Goal: Navigation & Orientation: Find specific page/section

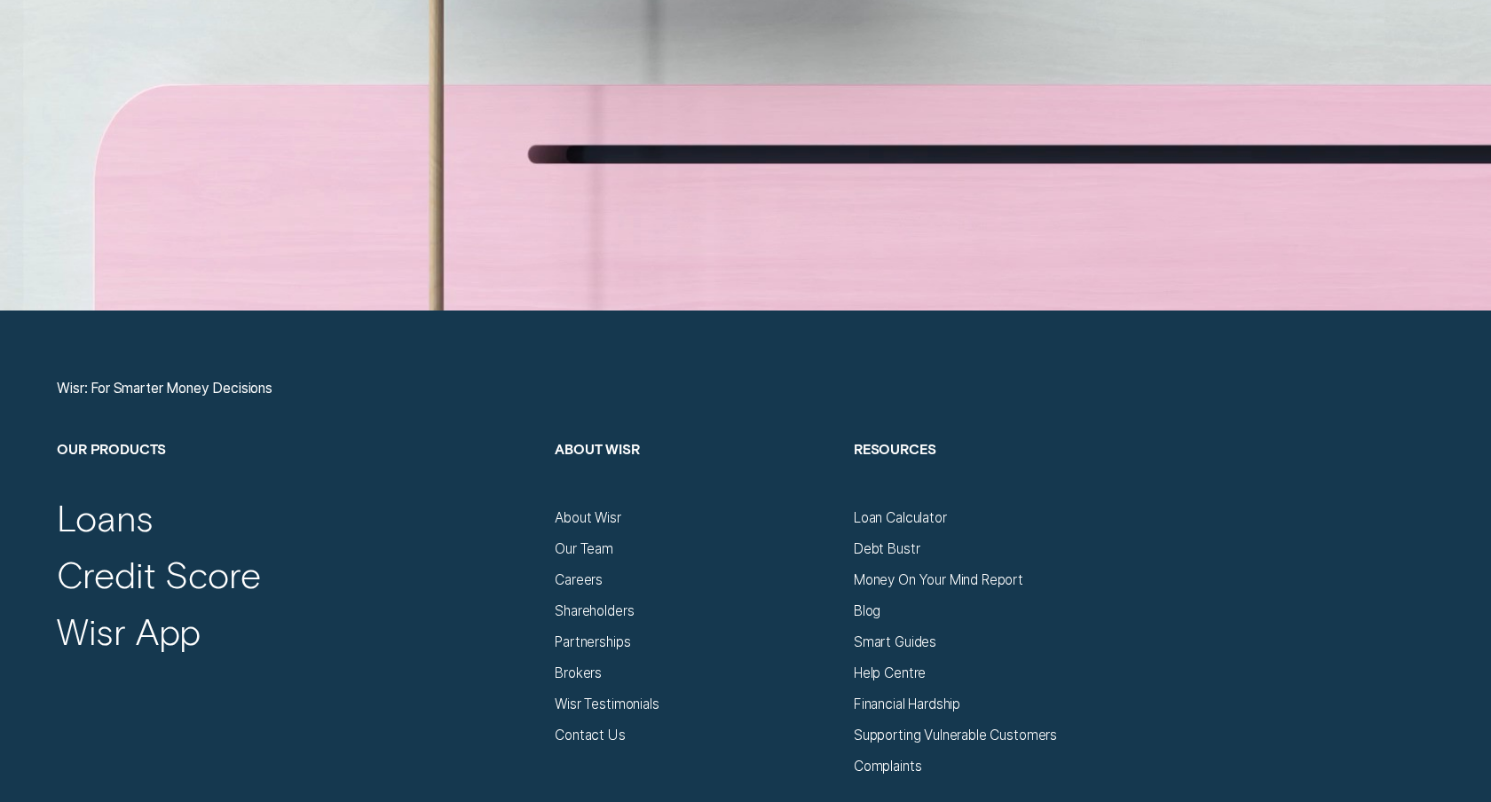
scroll to position [6502, 0]
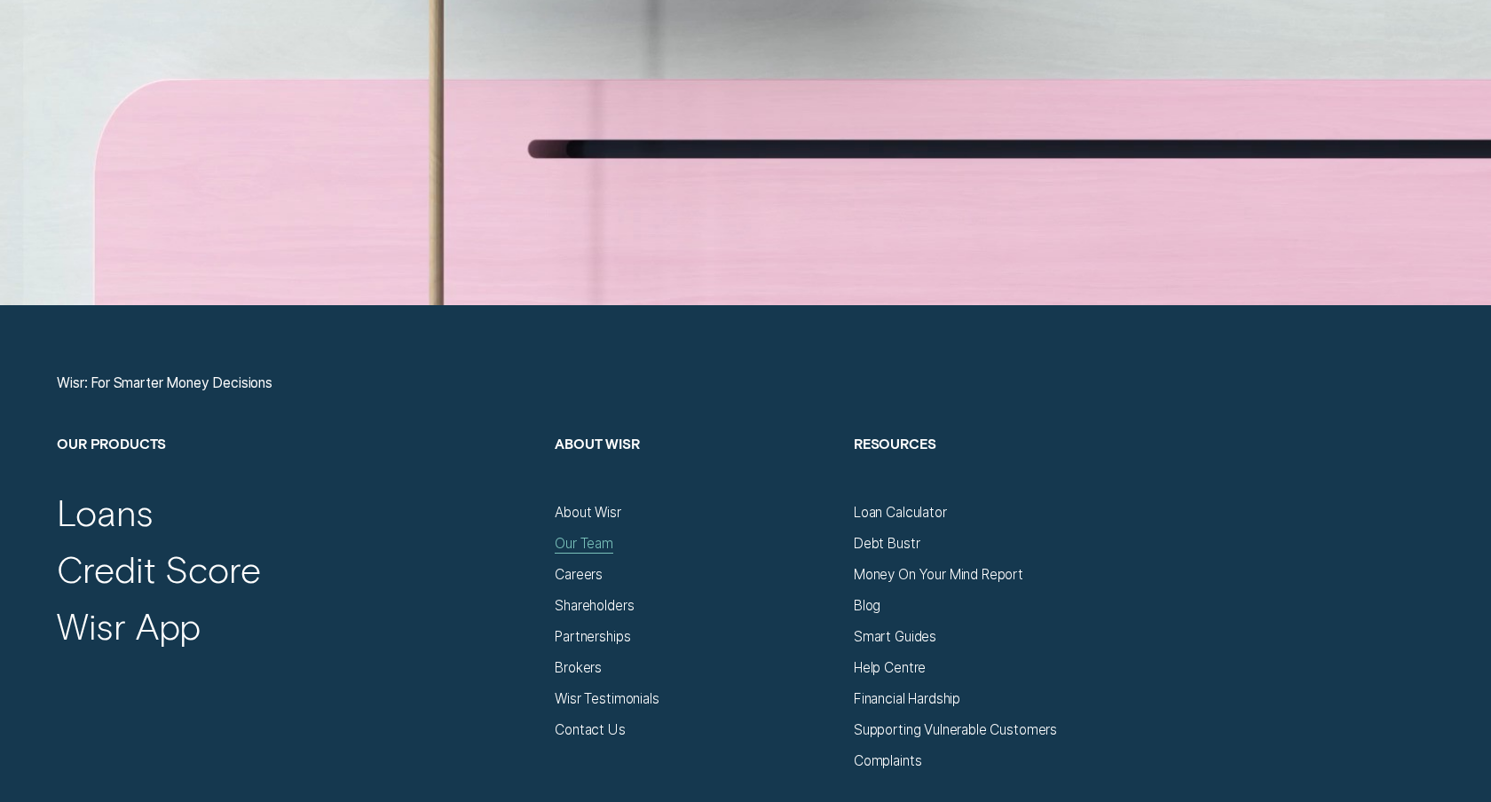
click at [568, 550] on div "Our Team" at bounding box center [584, 543] width 59 height 17
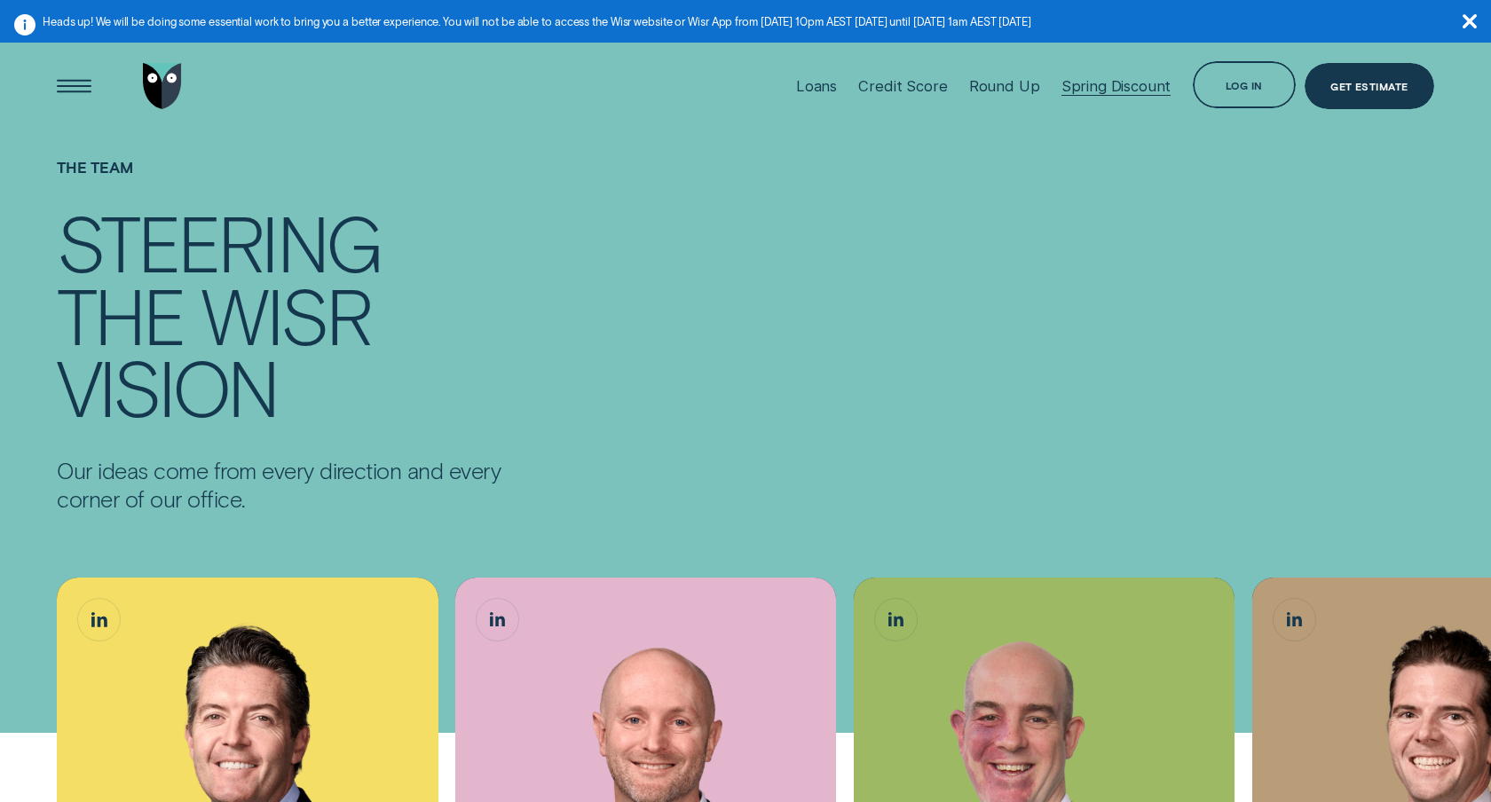
click at [1092, 85] on div "Spring Discount" at bounding box center [1117, 86] width 110 height 18
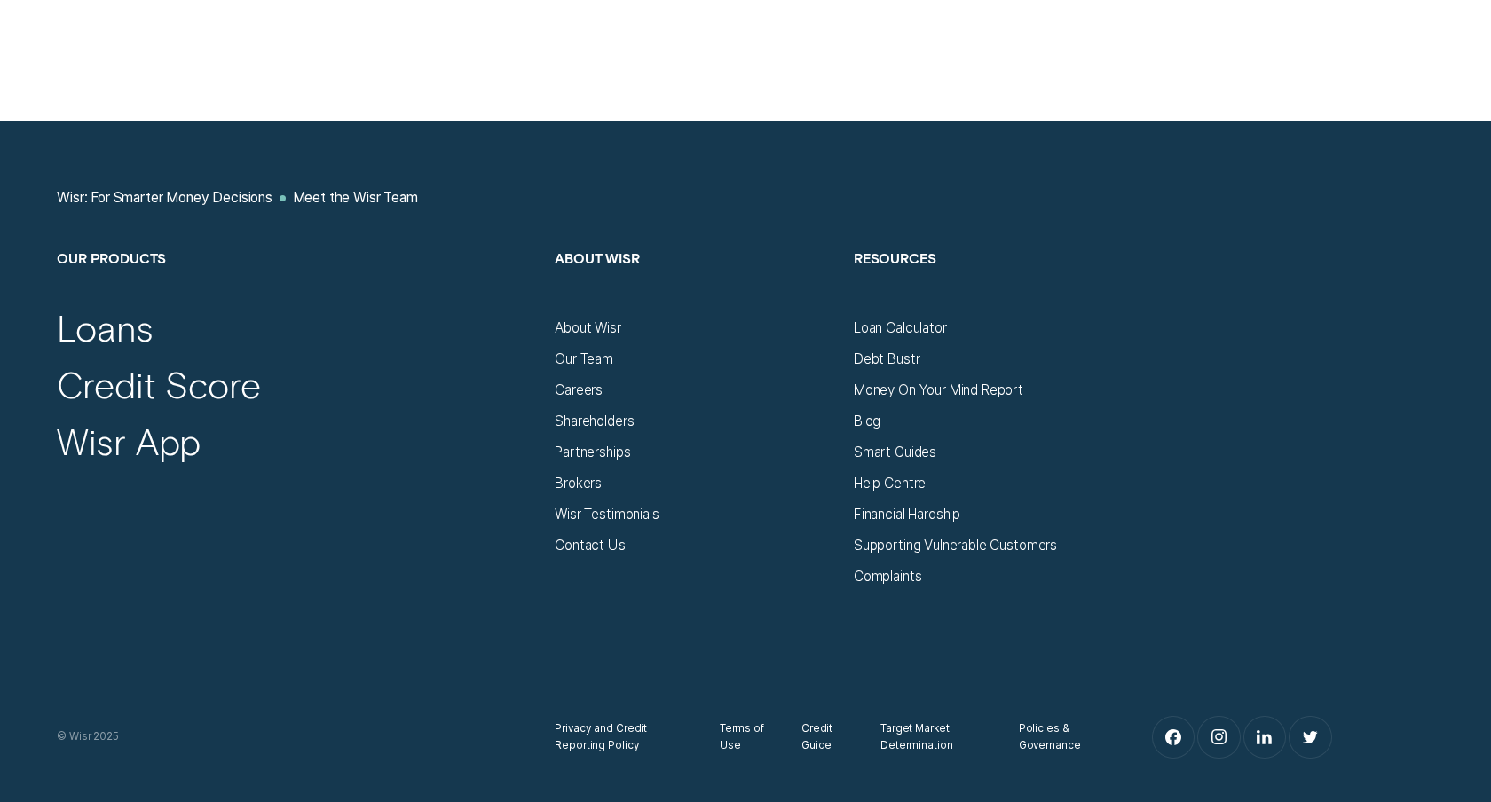
scroll to position [2279, 0]
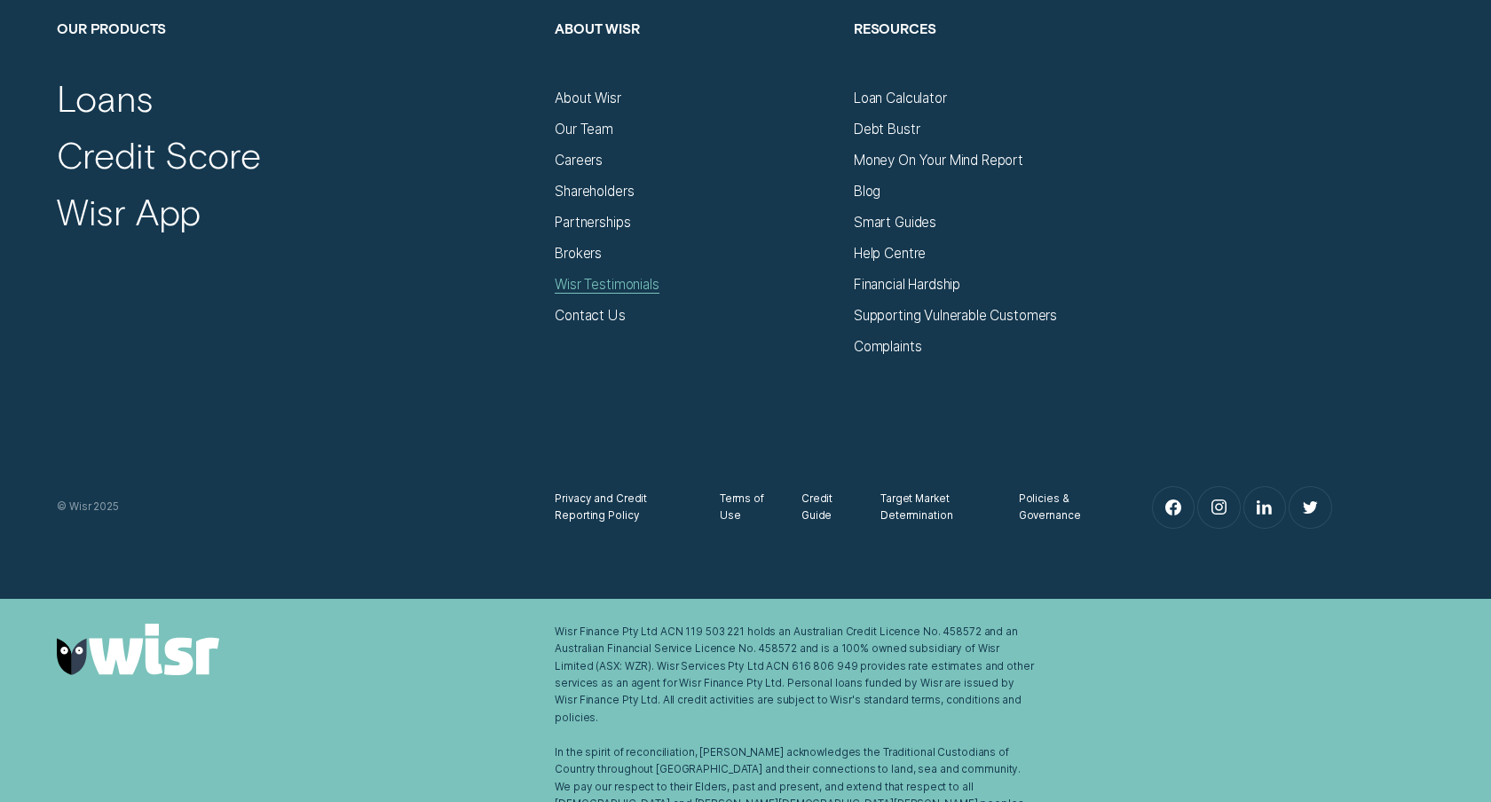
click at [613, 293] on div "Wisr Testimonials" at bounding box center [607, 293] width 104 height 1
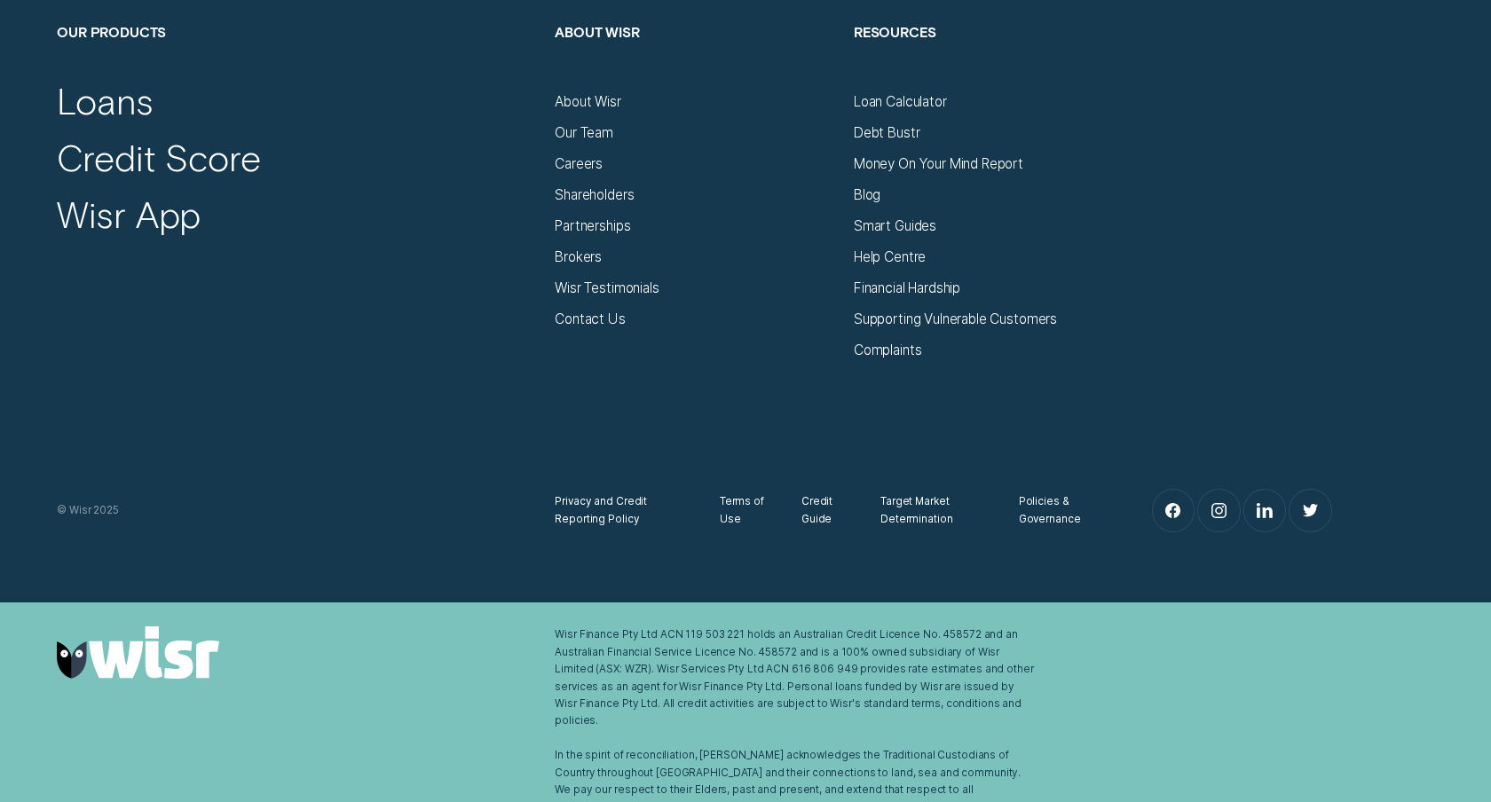
scroll to position [4375, 0]
